Goal: Complete application form

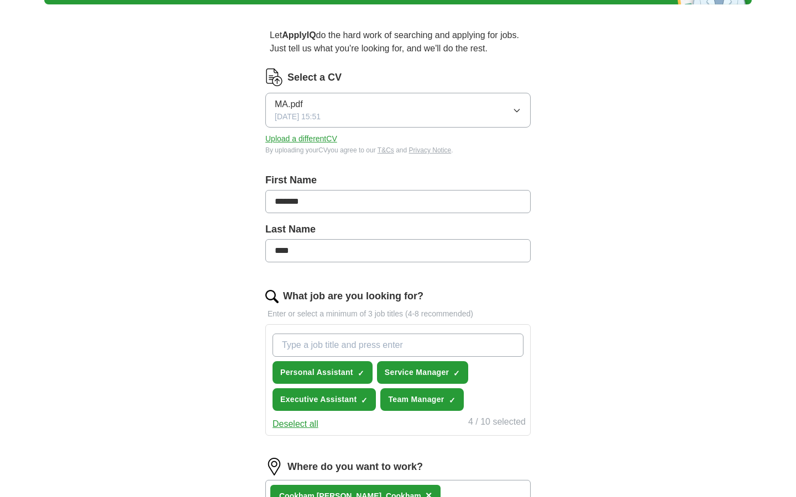
scroll to position [125, 0]
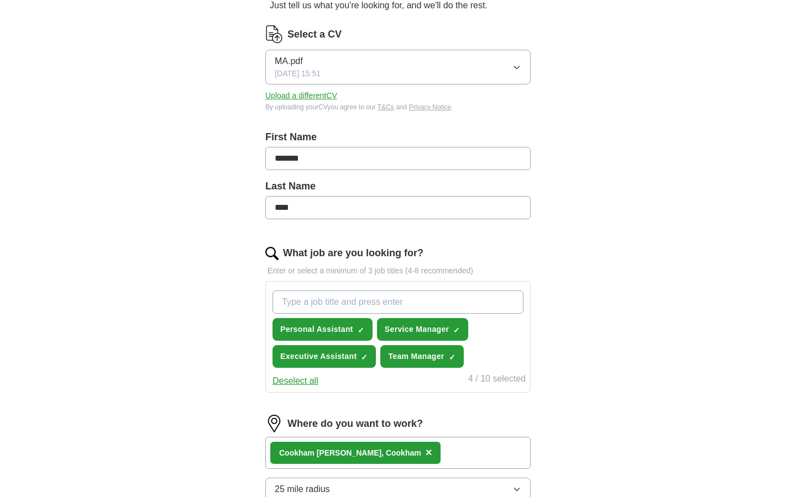
click at [339, 325] on span "Personal Assistant" at bounding box center [316, 330] width 73 height 12
click at [336, 356] on span "Executive Assistant" at bounding box center [318, 357] width 76 height 12
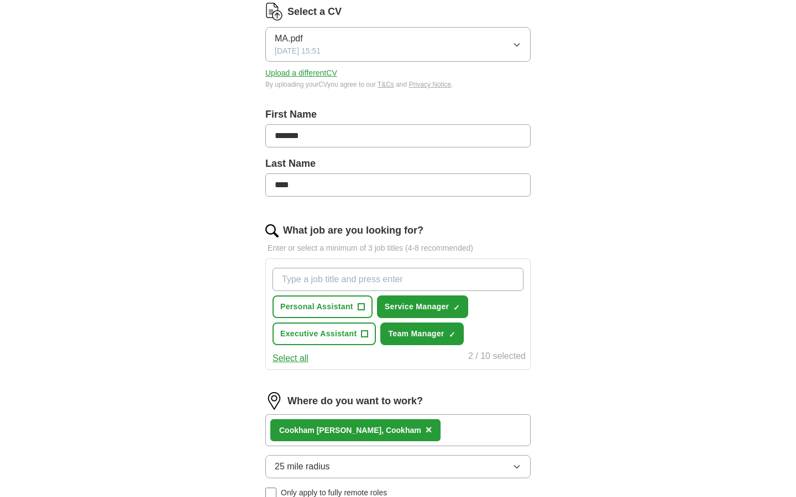
scroll to position [149, 0]
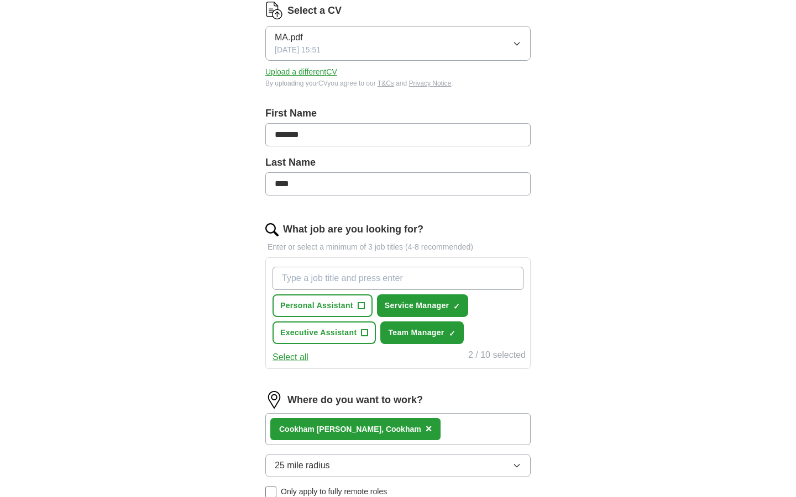
click at [292, 357] on button "Select all" at bounding box center [290, 357] width 36 height 13
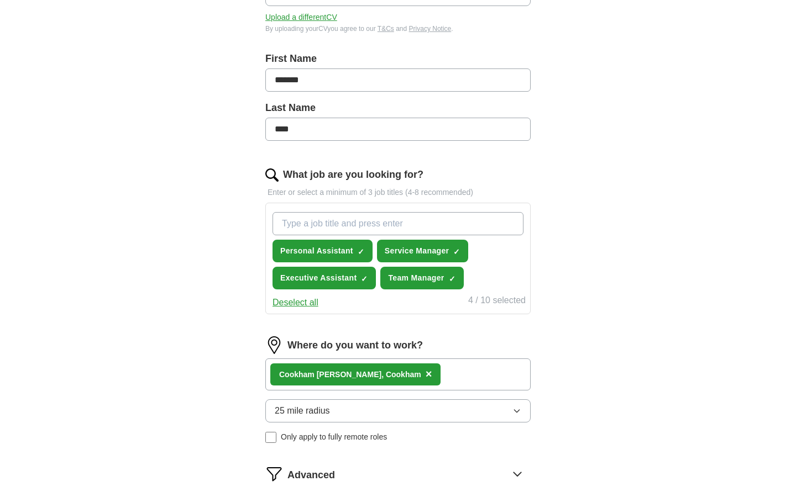
scroll to position [205, 0]
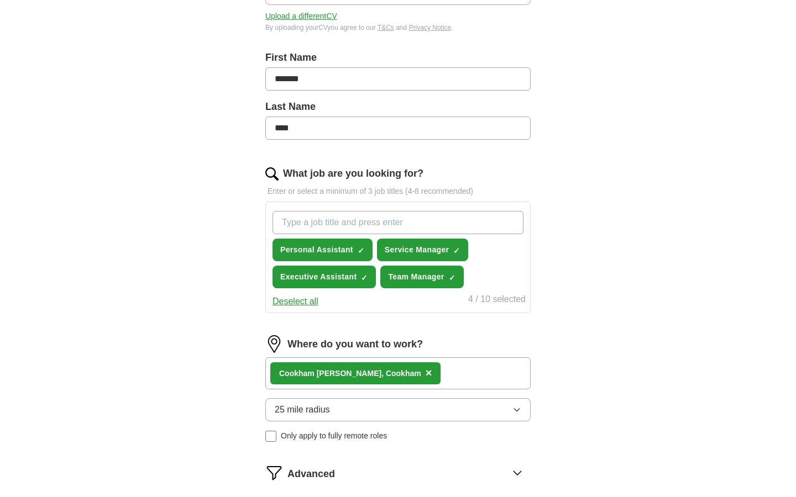
click at [431, 365] on div "Cookham [PERSON_NAME], Cookham ×" at bounding box center [397, 374] width 265 height 32
click at [396, 410] on button "25 mile radius" at bounding box center [397, 410] width 265 height 23
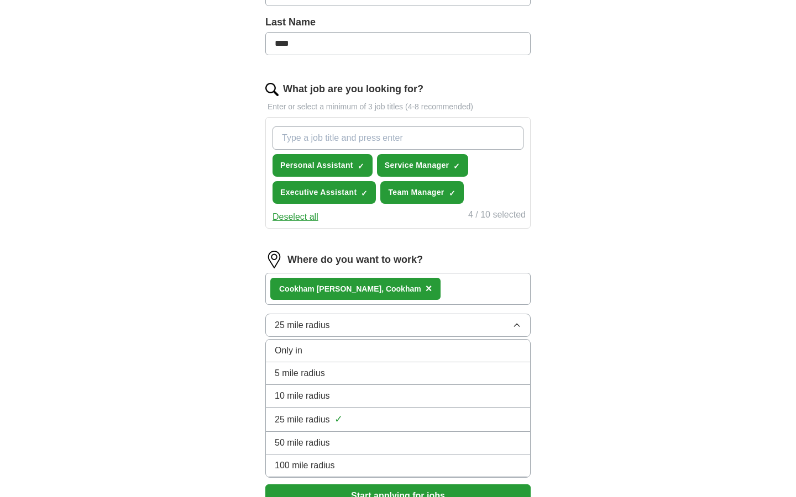
scroll to position [292, 0]
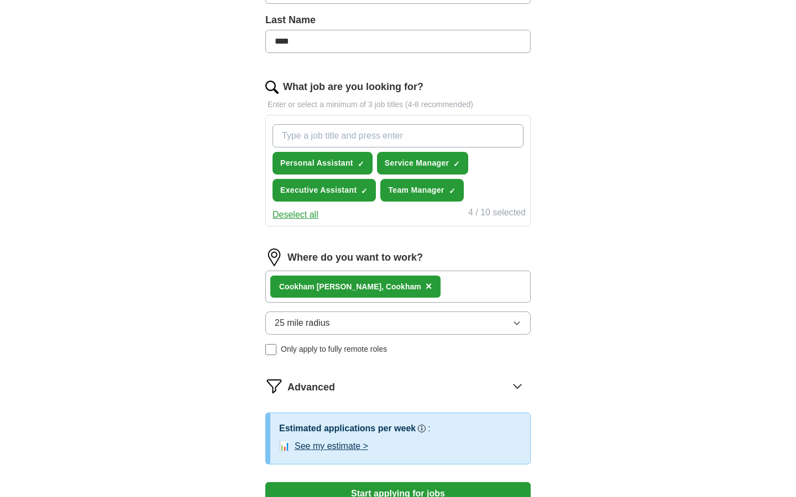
click at [424, 292] on div "Cookham [PERSON_NAME], Cookham ×" at bounding box center [397, 287] width 265 height 32
click at [415, 284] on div "Cookham [PERSON_NAME], Cookham ×" at bounding box center [397, 287] width 265 height 32
click at [417, 280] on div "Cookham [PERSON_NAME], Cookham ×" at bounding box center [397, 287] width 265 height 32
click at [361, 286] on div "Cookham [PERSON_NAME], Cookham" at bounding box center [350, 287] width 142 height 12
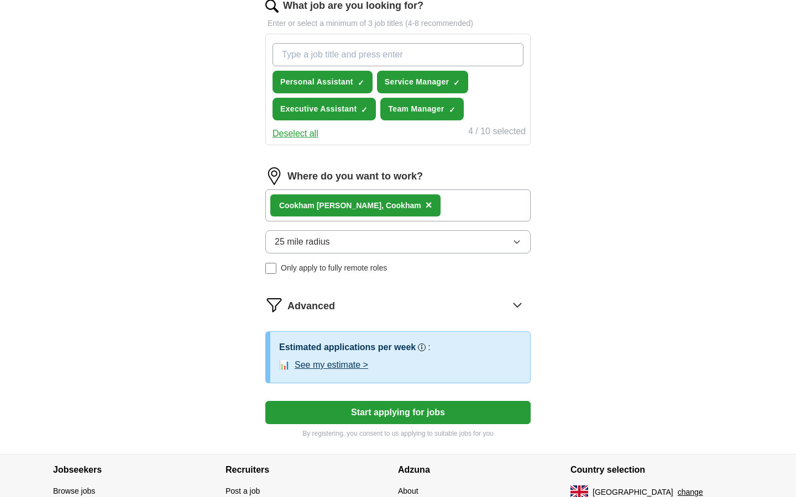
scroll to position [375, 0]
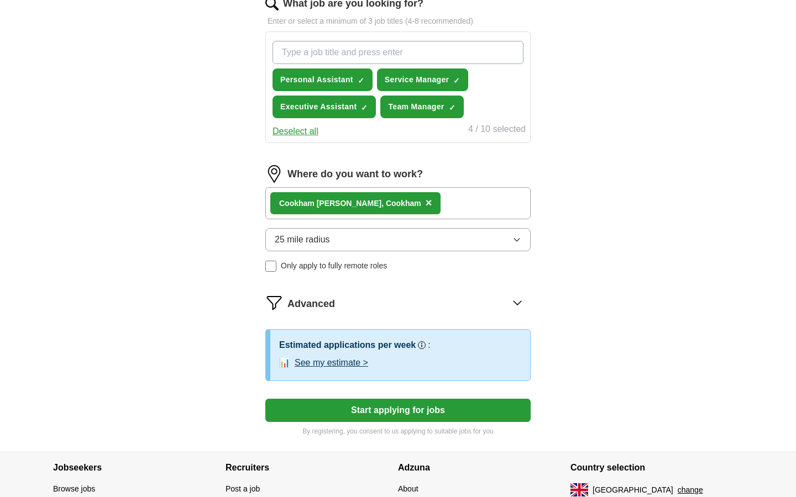
click at [380, 418] on button "Start applying for jobs" at bounding box center [397, 410] width 265 height 23
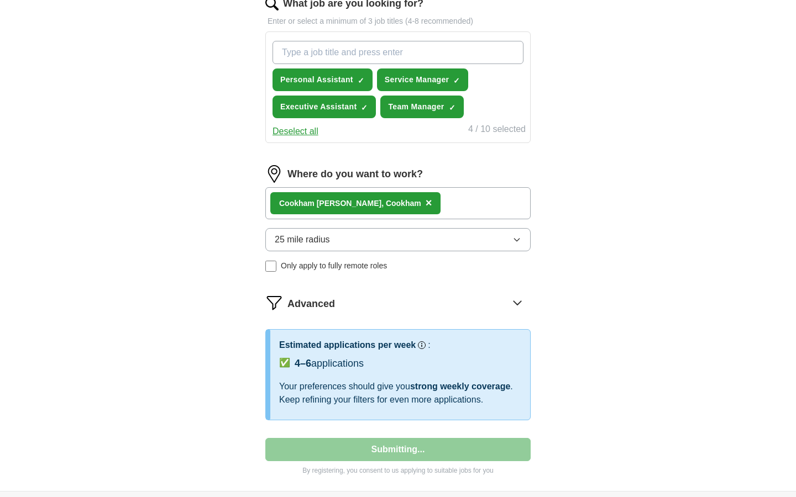
select select "**"
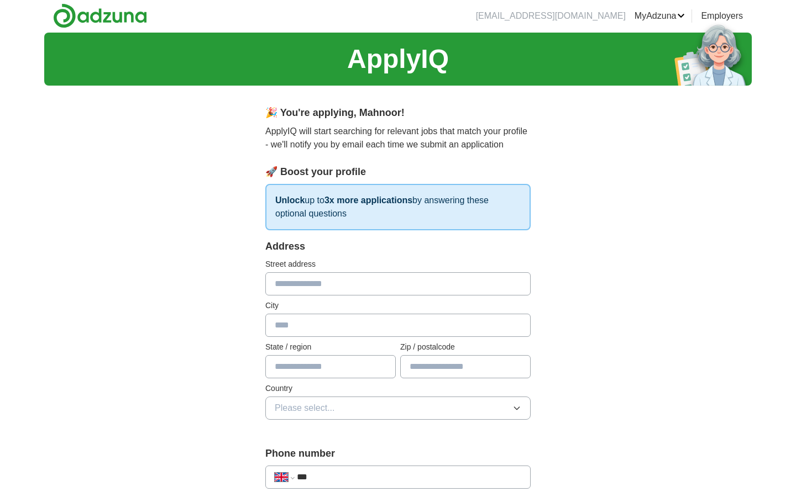
scroll to position [0, 0]
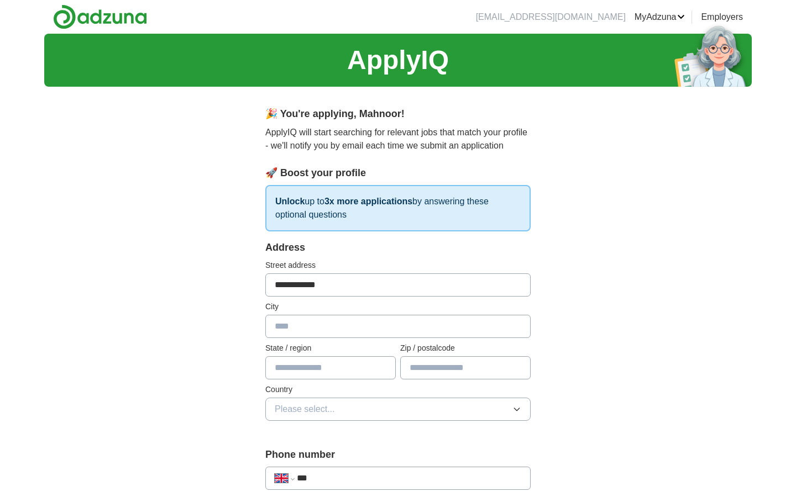
type input "**********"
click at [313, 355] on div "State / region" at bounding box center [330, 361] width 130 height 37
type input "*******"
click at [381, 400] on button "Please select..." at bounding box center [397, 409] width 265 height 23
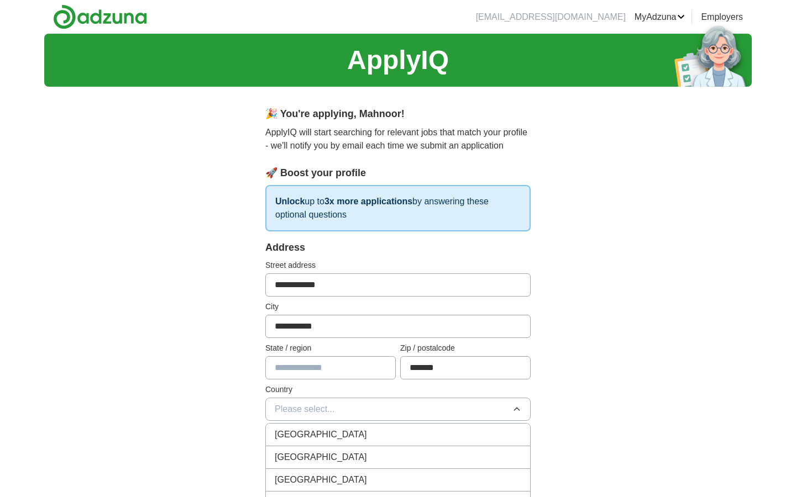
click at [348, 437] on div "[GEOGRAPHIC_DATA]" at bounding box center [398, 434] width 247 height 13
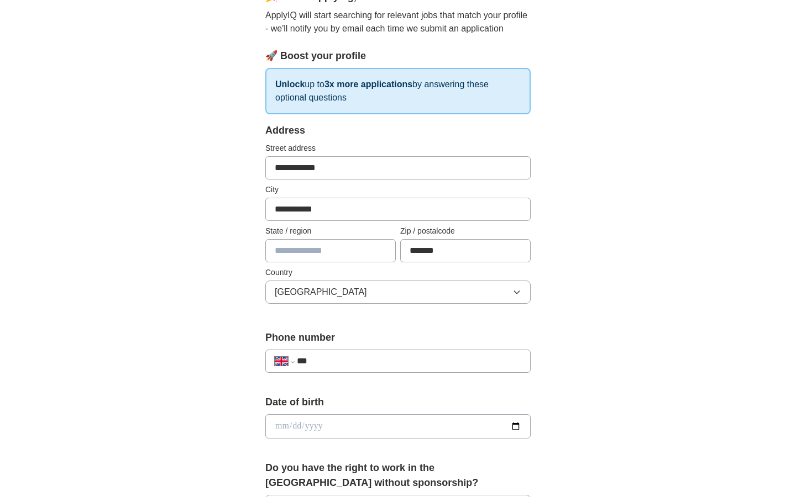
scroll to position [118, 0]
type input "**"
select select "**"
type input "**********"
select select "**"
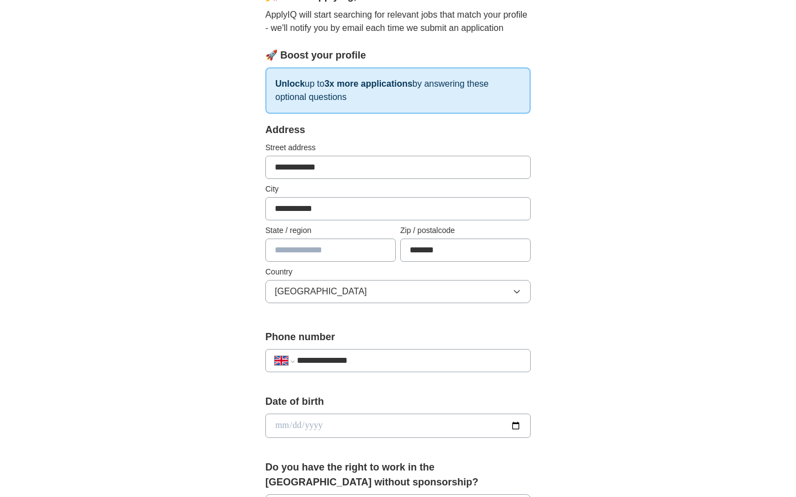
type input "**********"
click at [300, 435] on input "date" at bounding box center [397, 426] width 265 height 24
click at [293, 423] on input "date" at bounding box center [397, 426] width 265 height 24
click at [318, 426] on input "date" at bounding box center [397, 426] width 265 height 24
type input "**********"
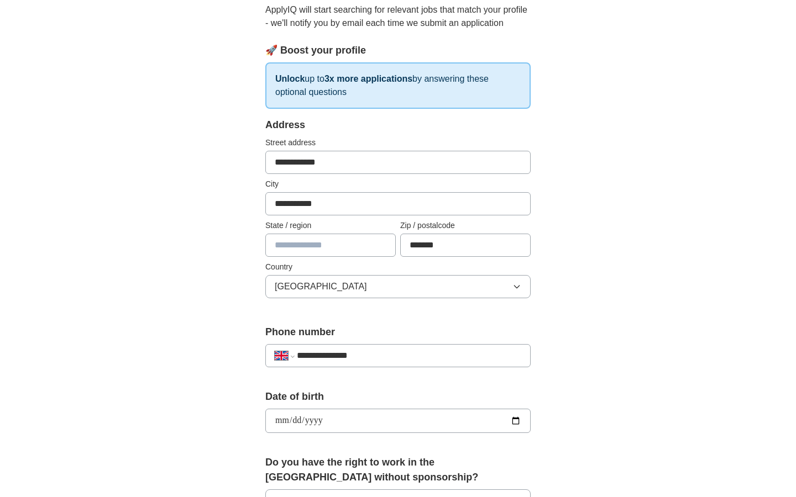
scroll to position [156, 0]
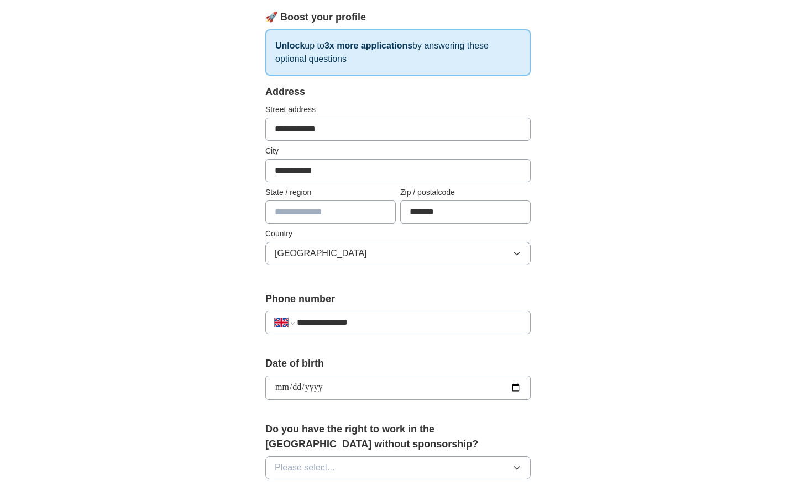
type input "**********"
click at [324, 423] on label "Do you have the right to work in the [GEOGRAPHIC_DATA] without sponsorship?" at bounding box center [397, 437] width 265 height 30
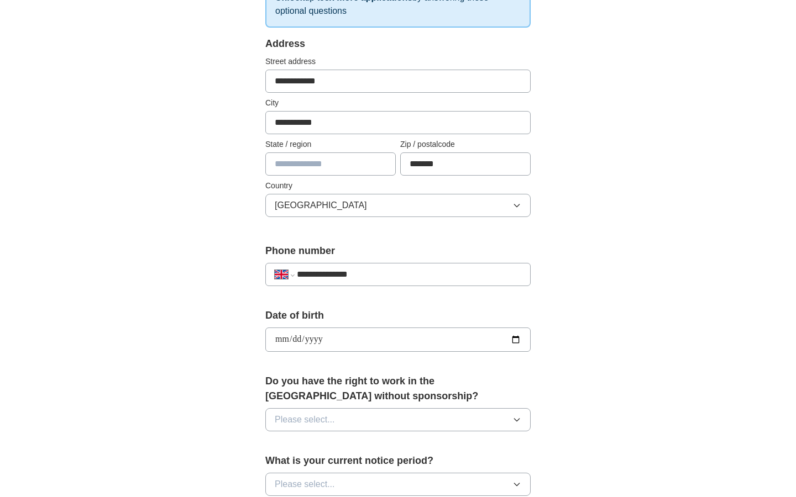
scroll to position [211, 0]
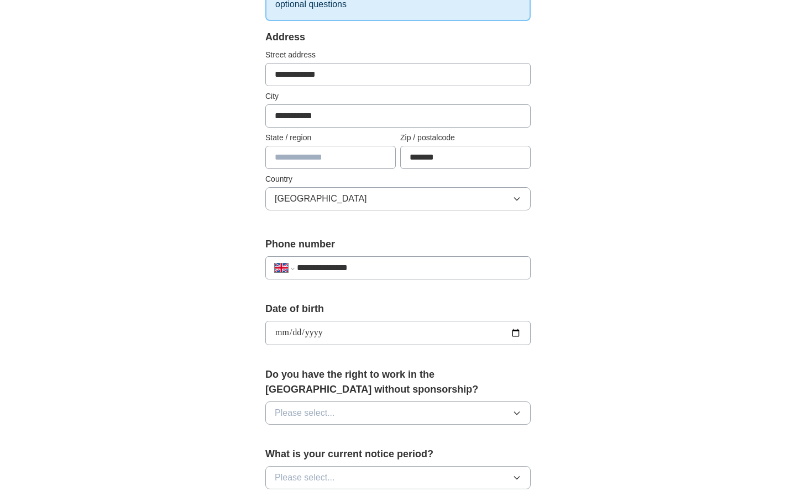
click at [316, 411] on span "Please select..." at bounding box center [305, 413] width 60 height 13
click at [340, 439] on div "Yes" at bounding box center [398, 438] width 247 height 13
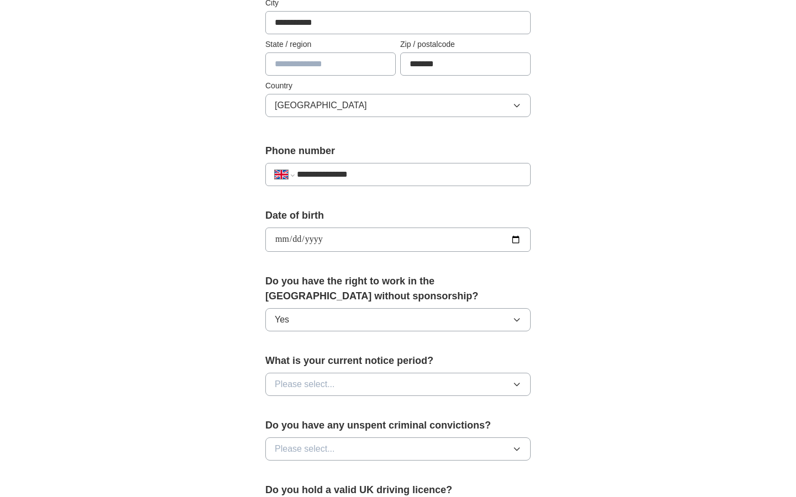
scroll to position [316, 0]
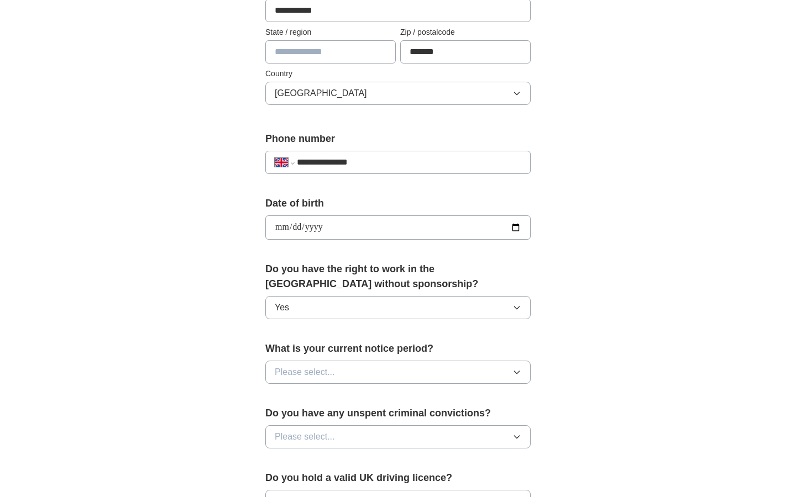
click at [367, 366] on button "Please select..." at bounding box center [397, 372] width 265 height 23
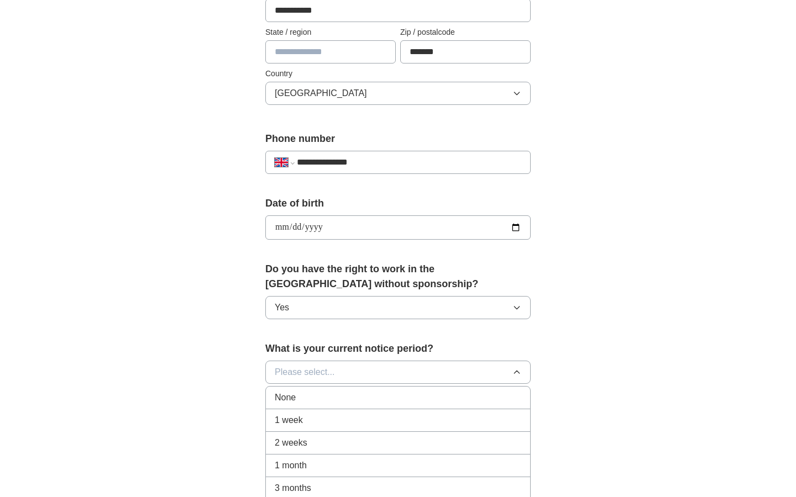
click at [314, 406] on li "None" at bounding box center [398, 398] width 264 height 23
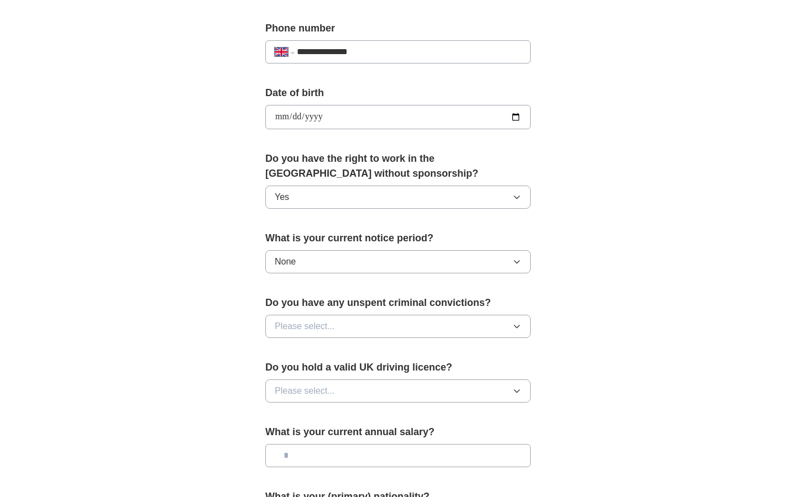
scroll to position [428, 0]
click at [347, 332] on button "Please select..." at bounding box center [397, 325] width 265 height 23
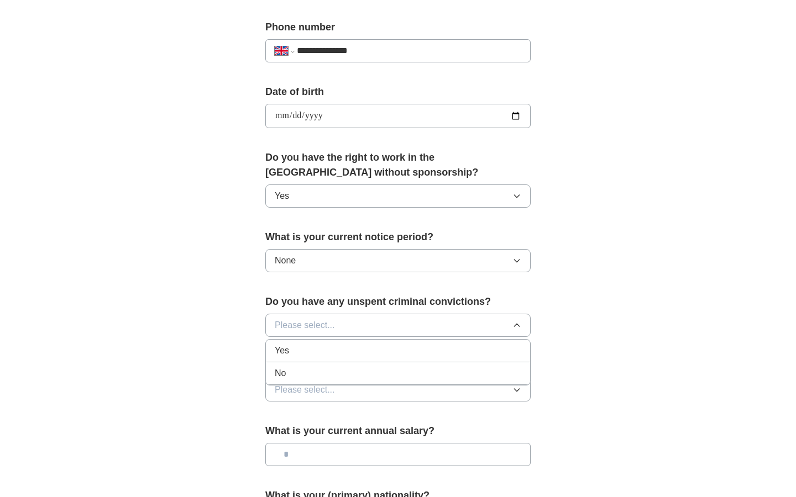
click at [326, 376] on div "No" at bounding box center [398, 373] width 247 height 13
click at [347, 390] on button "Please select..." at bounding box center [397, 390] width 265 height 23
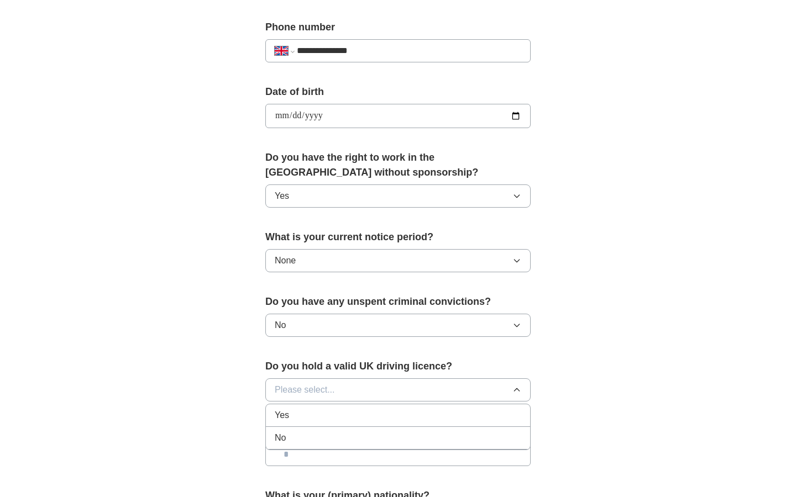
click at [327, 416] on div "Yes" at bounding box center [398, 415] width 247 height 13
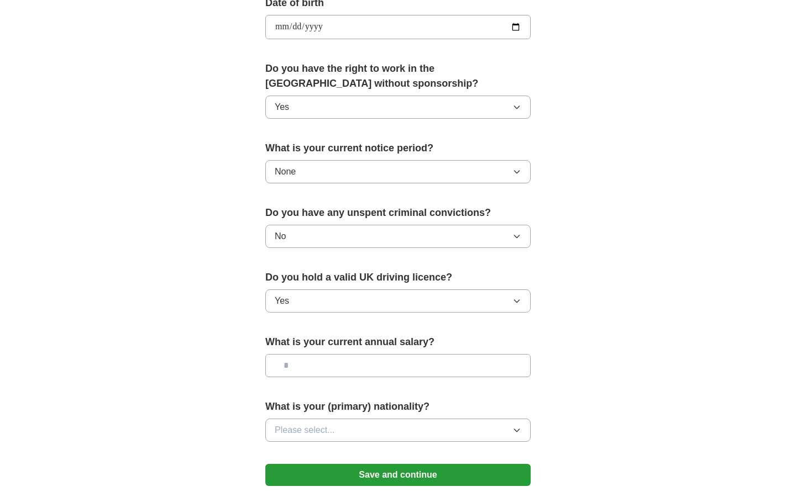
scroll to position [520, 0]
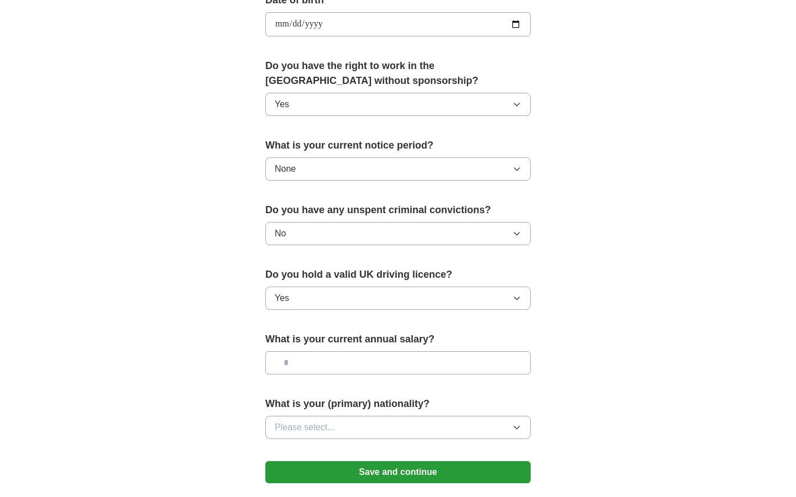
click at [337, 358] on input "text" at bounding box center [397, 363] width 265 height 23
type input "*******"
click at [324, 426] on span "Please select..." at bounding box center [305, 427] width 60 height 13
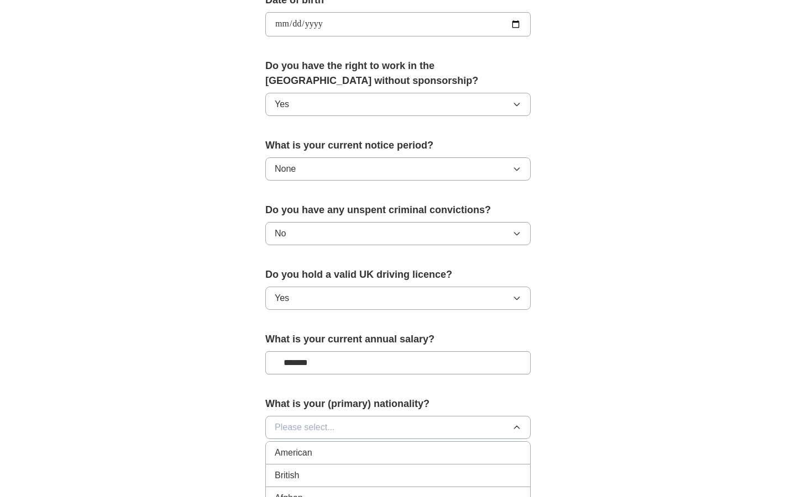
click at [298, 432] on span "Please select..." at bounding box center [305, 427] width 60 height 13
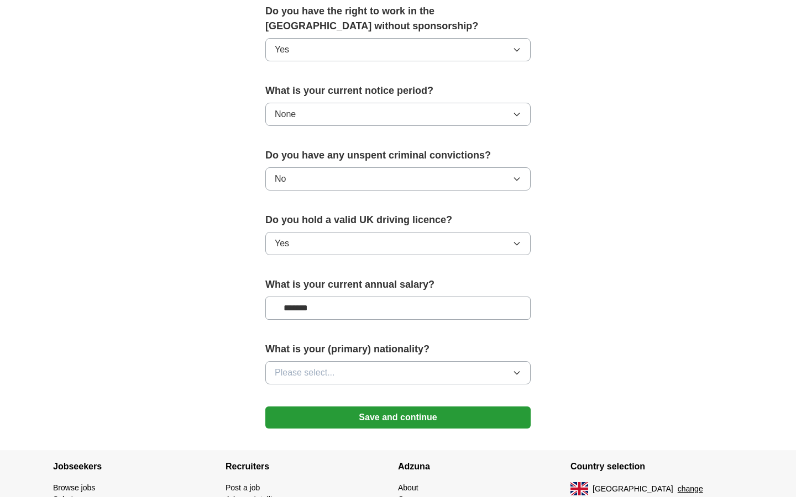
scroll to position [576, 0]
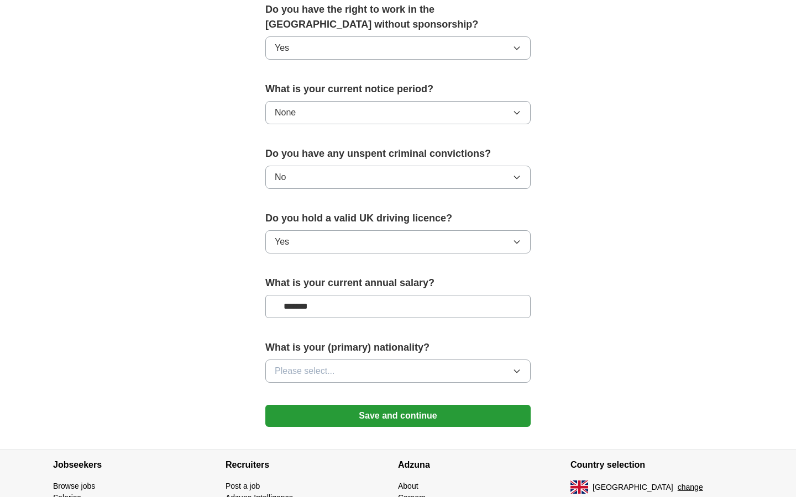
click at [316, 365] on button "Please select..." at bounding box center [397, 371] width 265 height 23
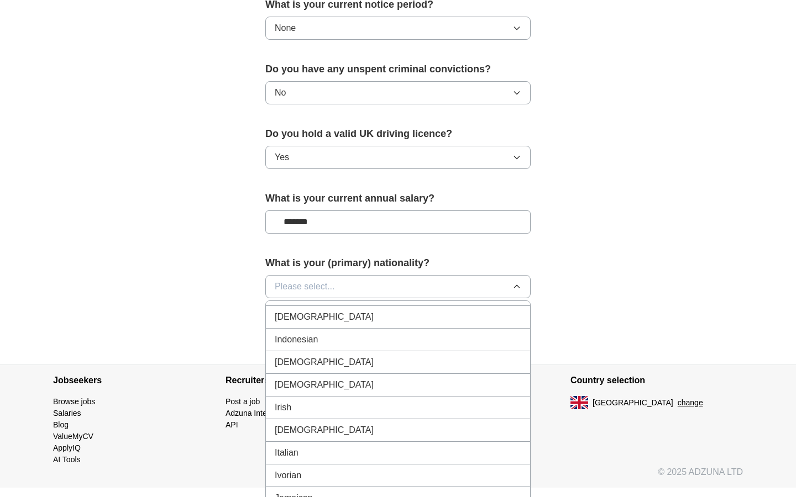
scroll to position [1812, 0]
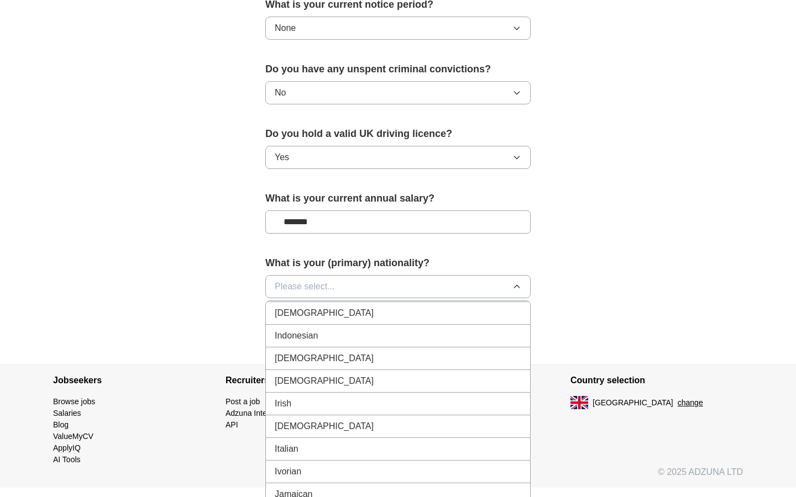
click at [306, 450] on div "Italian" at bounding box center [398, 449] width 247 height 13
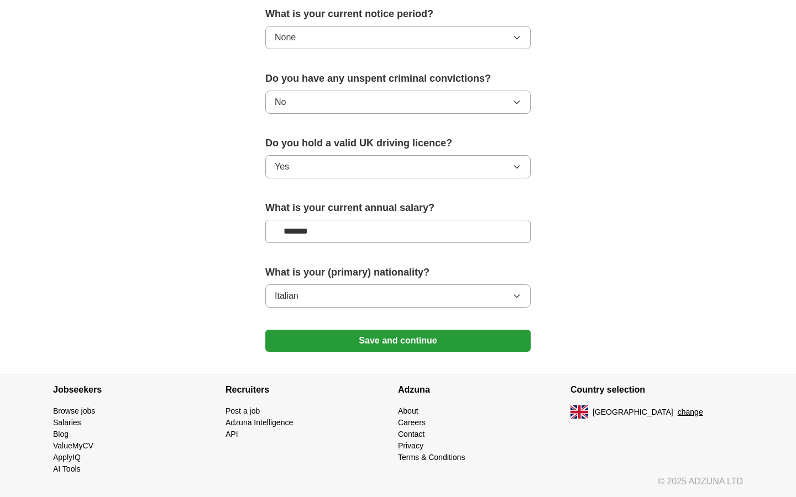
click at [362, 337] on button "Save and continue" at bounding box center [397, 341] width 265 height 22
